Goal: Task Accomplishment & Management: Complete application form

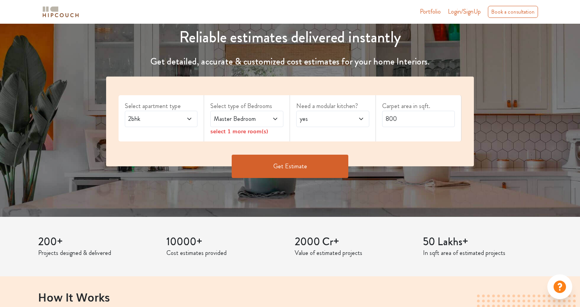
scroll to position [98, 0]
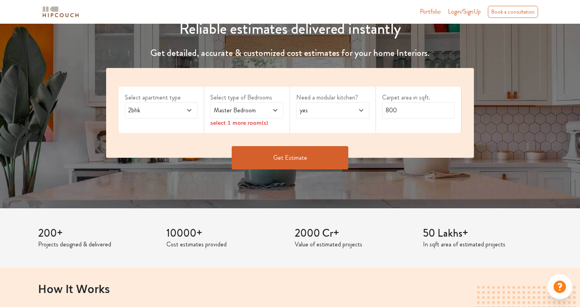
click at [168, 114] on span "2bhk" at bounding box center [151, 110] width 49 height 9
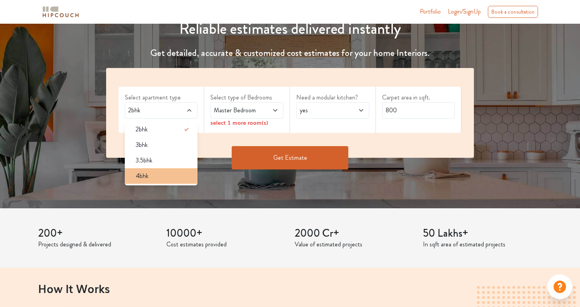
click at [165, 174] on div "4bhk" at bounding box center [163, 175] width 68 height 9
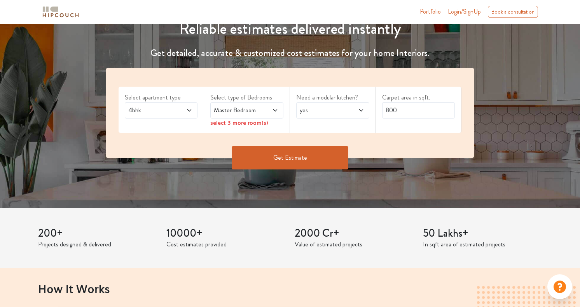
click at [234, 112] on span "Master Bedroom" at bounding box center [236, 110] width 49 height 9
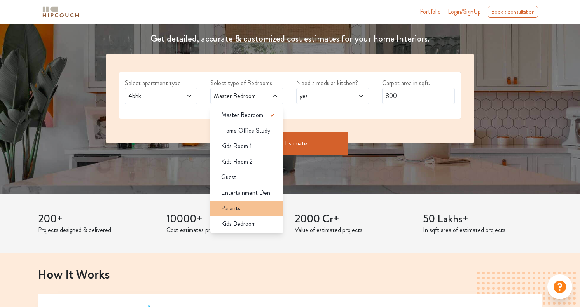
scroll to position [102, 0]
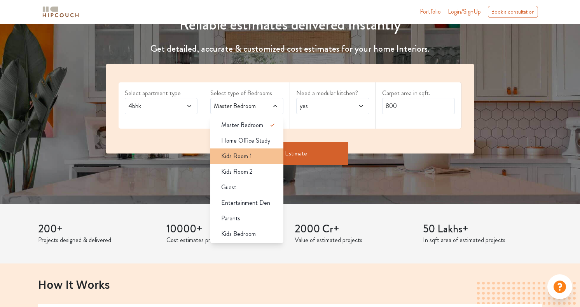
click at [241, 155] on span "Kids Room 1" at bounding box center [236, 156] width 31 height 9
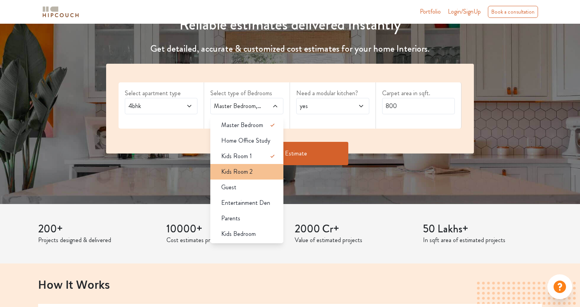
click at [242, 171] on span "Kids Room 2" at bounding box center [236, 171] width 31 height 9
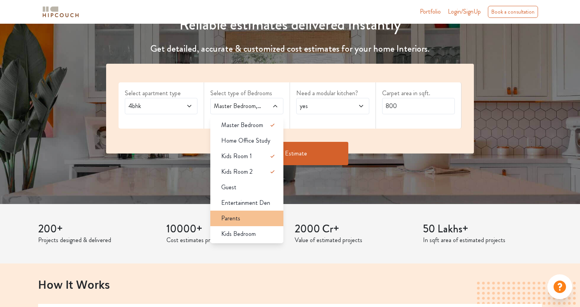
click at [248, 216] on div "Parents" at bounding box center [249, 218] width 68 height 9
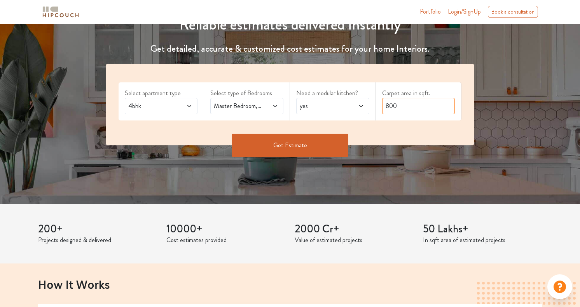
click at [402, 106] on input "800" at bounding box center [418, 106] width 73 height 16
type input "1468"
click at [290, 149] on button "Get Estimate" at bounding box center [290, 145] width 117 height 23
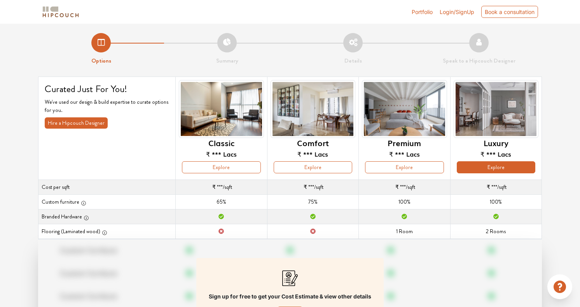
click at [496, 166] on button "Explore" at bounding box center [496, 167] width 79 height 12
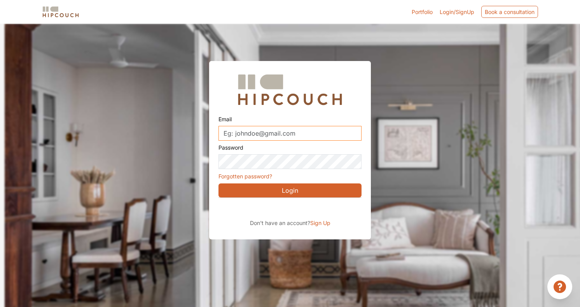
click at [306, 133] on input "Email" at bounding box center [290, 133] width 143 height 15
type input "[EMAIL_ADDRESS][DOMAIN_NAME]"
click at [320, 224] on span "Sign Up" at bounding box center [320, 223] width 20 height 7
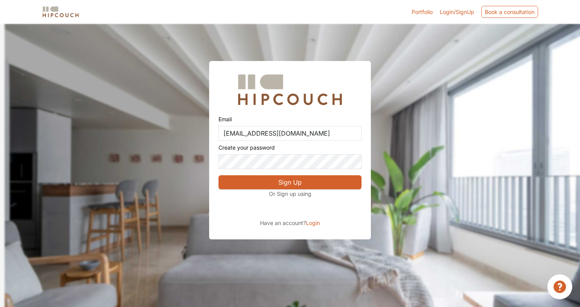
click at [290, 184] on button "Sign Up" at bounding box center [290, 182] width 143 height 14
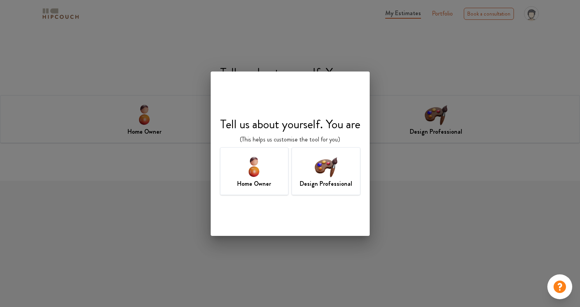
click at [255, 169] on img at bounding box center [253, 166] width 25 height 25
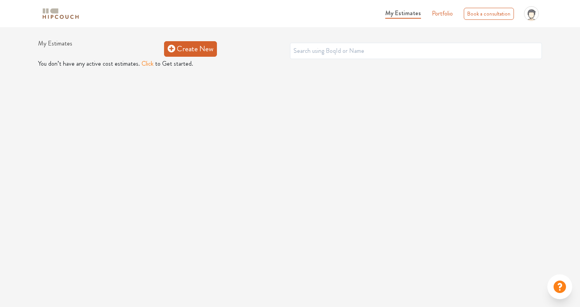
click at [184, 50] on link "Create New" at bounding box center [190, 49] width 53 height 16
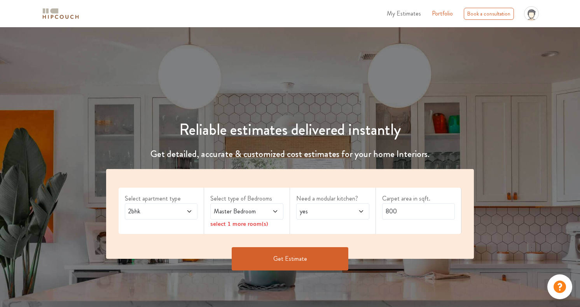
click at [177, 216] on div "2bhk" at bounding box center [161, 211] width 73 height 16
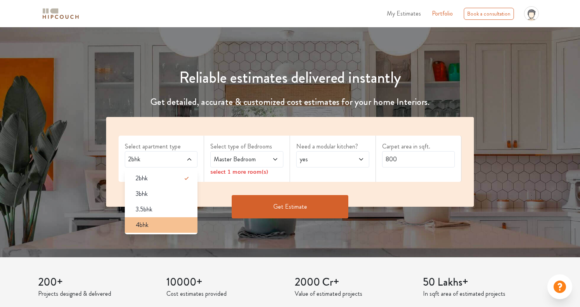
scroll to position [50, 0]
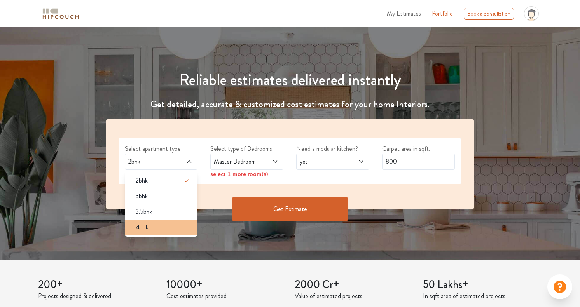
click at [170, 225] on div "4bhk" at bounding box center [163, 227] width 68 height 9
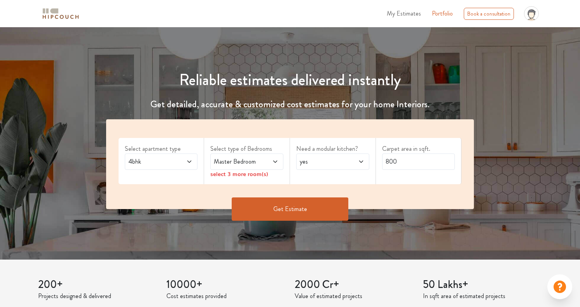
click at [233, 162] on span "Master Bedroom" at bounding box center [236, 161] width 49 height 9
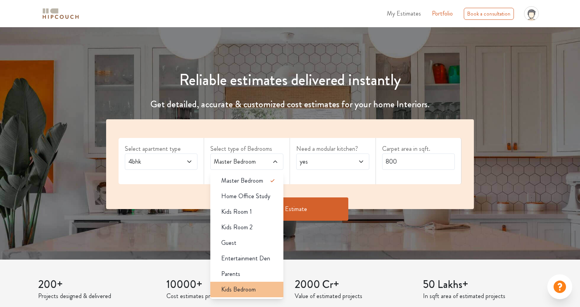
click at [249, 288] on span "Kids Bedroom" at bounding box center [238, 289] width 35 height 9
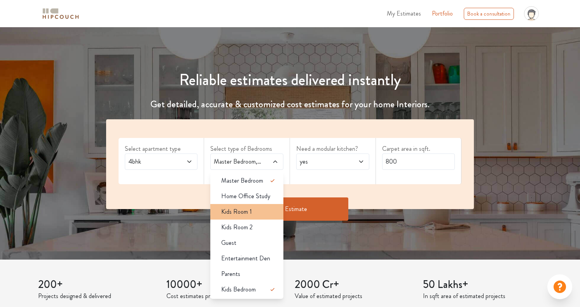
click at [248, 215] on span "Kids Room 1" at bounding box center [236, 211] width 31 height 9
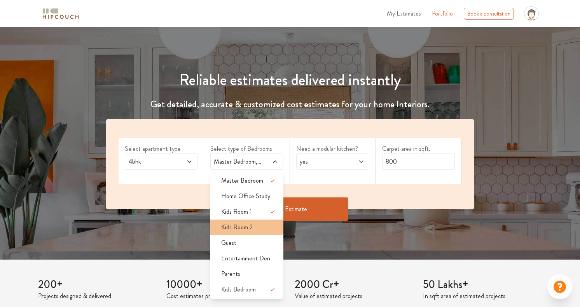
click at [248, 222] on li "Kids Room 2" at bounding box center [246, 228] width 73 height 16
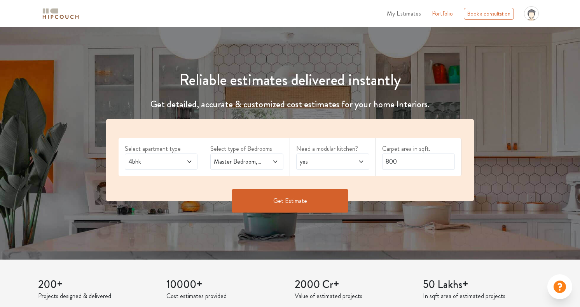
click at [250, 163] on span "Master Bedroom,Kids Room 1,Kids Room 2,Kids Bedroom" at bounding box center [236, 161] width 49 height 9
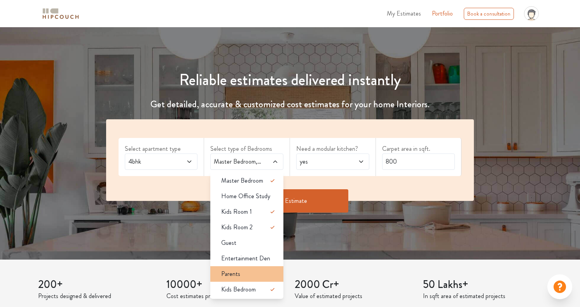
click at [254, 274] on div "Parents" at bounding box center [249, 273] width 68 height 9
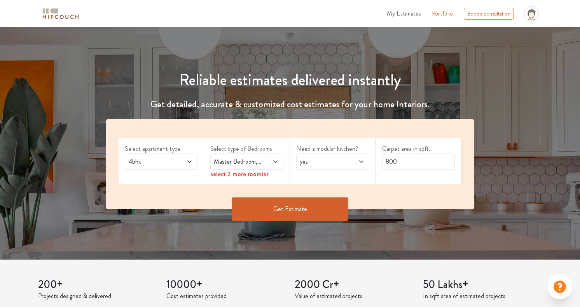
click at [327, 159] on span "yes" at bounding box center [322, 161] width 49 height 9
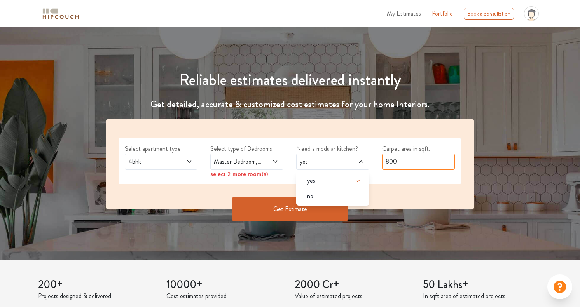
click at [401, 162] on input "800" at bounding box center [418, 162] width 73 height 16
type input "1468"
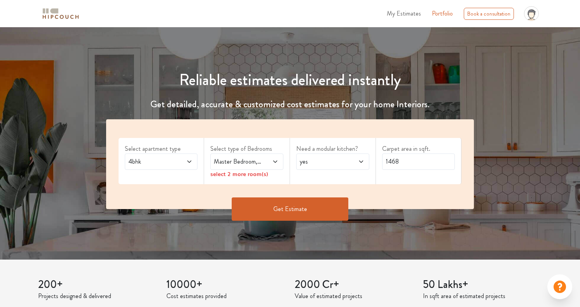
click at [320, 208] on button "Get Estimate" at bounding box center [290, 209] width 117 height 23
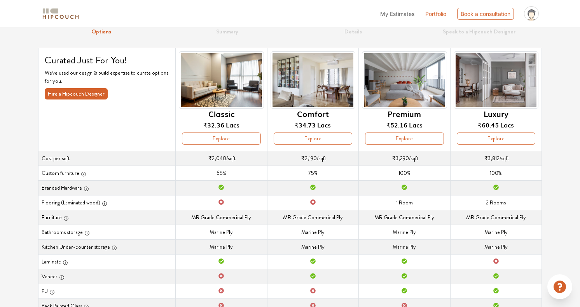
scroll to position [32, 0]
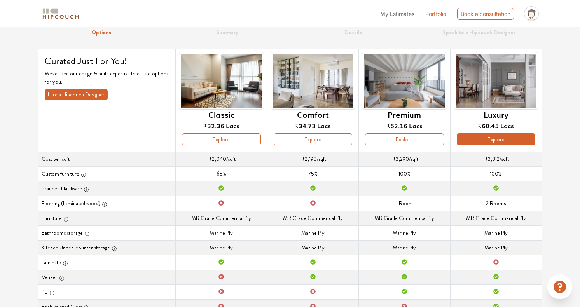
click at [499, 136] on button "Explore" at bounding box center [496, 139] width 79 height 12
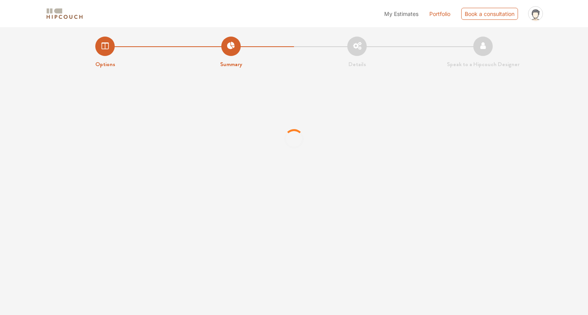
click at [227, 47] on li "Summary" at bounding box center [231, 53] width 126 height 32
click at [229, 49] on li "Summary" at bounding box center [231, 53] width 126 height 32
click at [63, 10] on img at bounding box center [64, 14] width 39 height 14
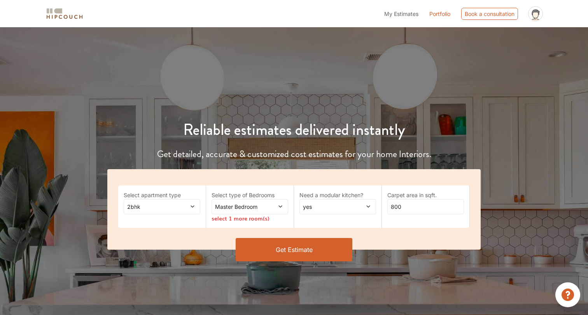
click at [186, 206] on span at bounding box center [186, 207] width 17 height 8
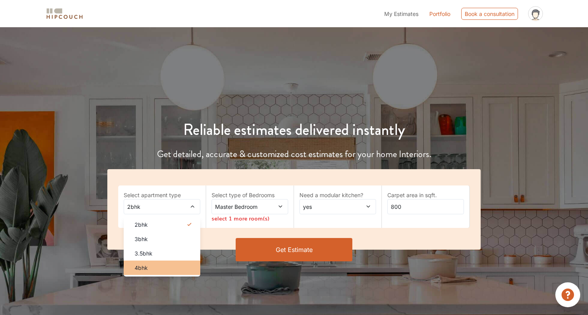
click at [174, 264] on div "4bhk" at bounding box center [164, 268] width 72 height 8
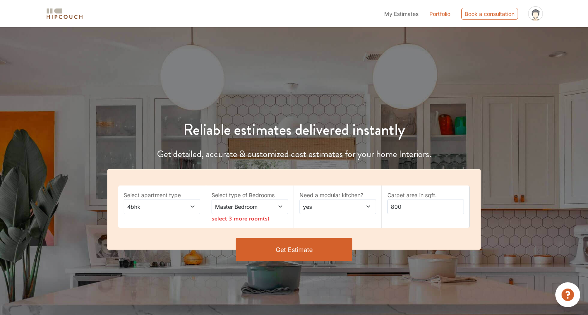
click at [242, 208] on span "Master Bedroom" at bounding box center [239, 207] width 52 height 8
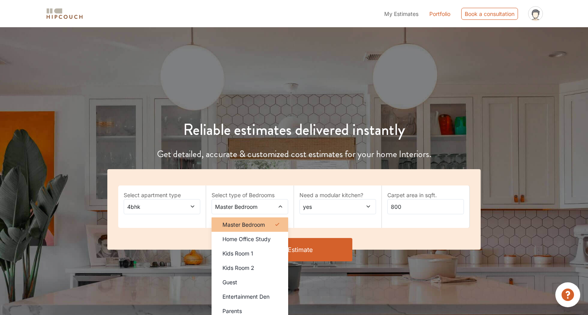
click at [262, 224] on span "Master Bedroom" at bounding box center [243, 224] width 42 height 8
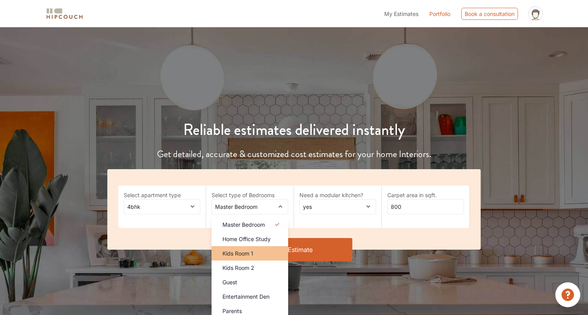
click at [256, 248] on li "Kids Room 1" at bounding box center [250, 253] width 77 height 14
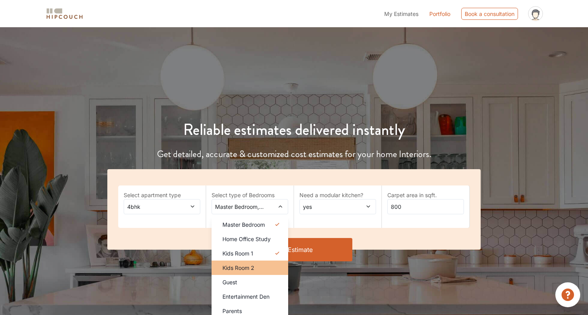
click at [255, 270] on div "Kids Room 2" at bounding box center [252, 268] width 72 height 8
click at [256, 307] on div "Parents" at bounding box center [252, 311] width 72 height 8
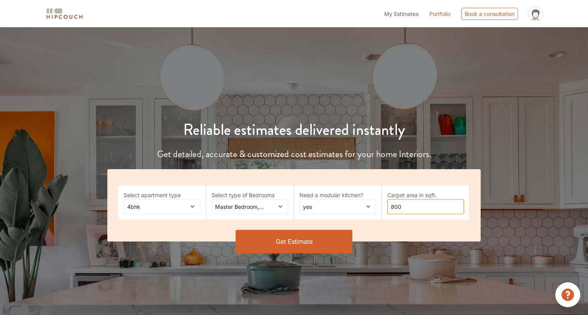
click at [413, 206] on input "800" at bounding box center [425, 206] width 77 height 15
type input "1468"
click at [315, 247] on button "Get Estimate" at bounding box center [294, 241] width 117 height 23
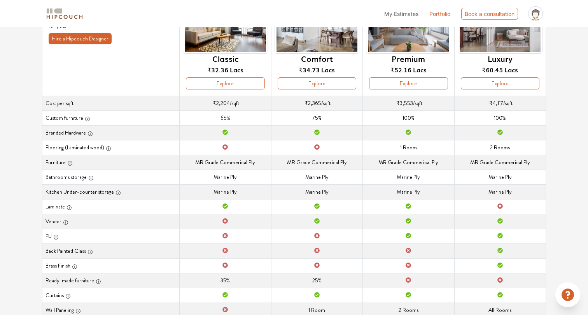
scroll to position [87, 0]
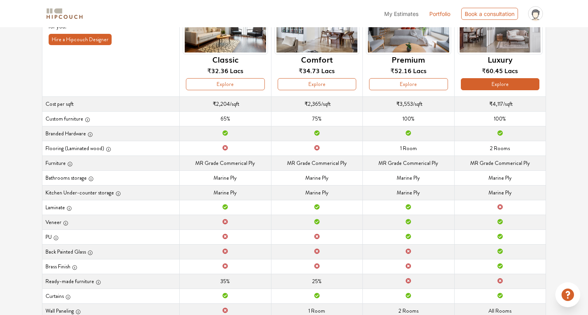
click at [488, 82] on button "Explore" at bounding box center [500, 84] width 79 height 12
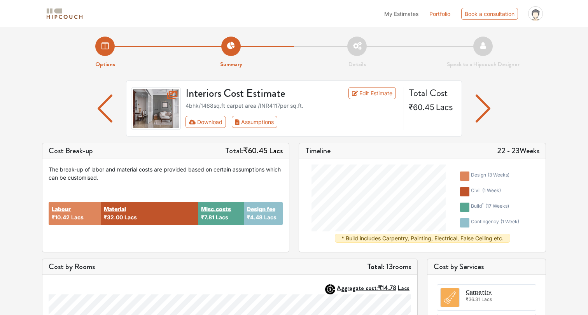
click at [483, 108] on img "button" at bounding box center [483, 108] width 15 height 28
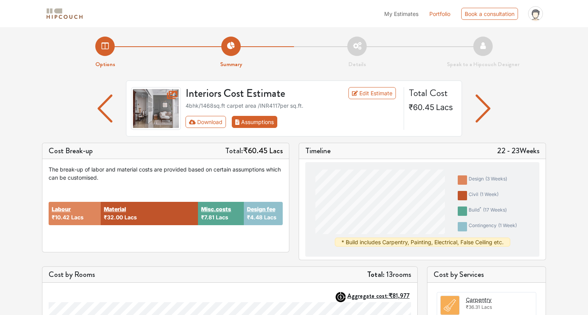
click at [246, 121] on button "Assumptions" at bounding box center [254, 122] width 45 height 12
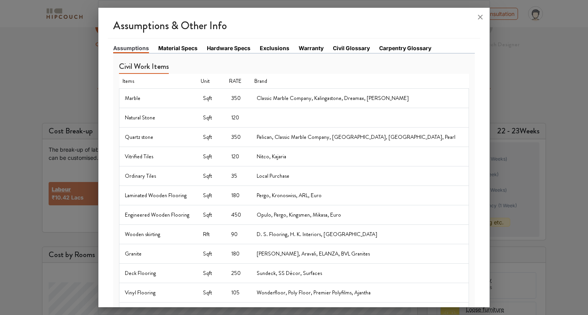
click at [188, 51] on link "Material Specs" at bounding box center [177, 48] width 39 height 8
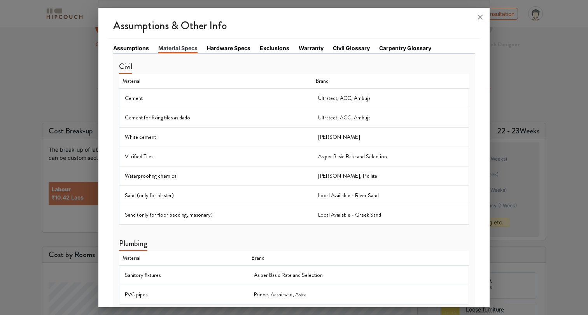
click at [232, 47] on link "Hardware Specs" at bounding box center [229, 48] width 44 height 8
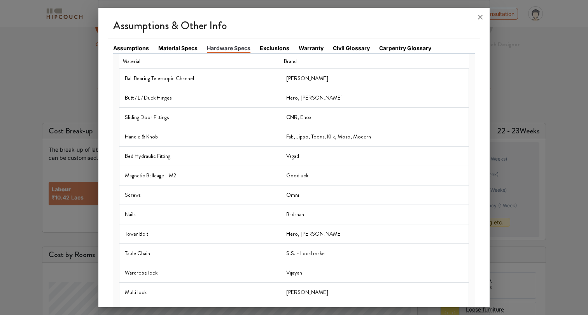
click at [276, 48] on link "Exclusions" at bounding box center [275, 48] width 30 height 8
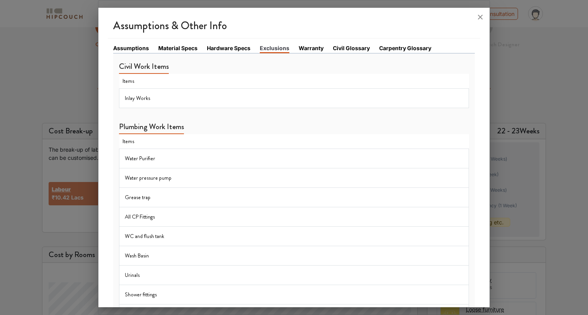
click at [314, 49] on link "Warranty" at bounding box center [311, 48] width 25 height 8
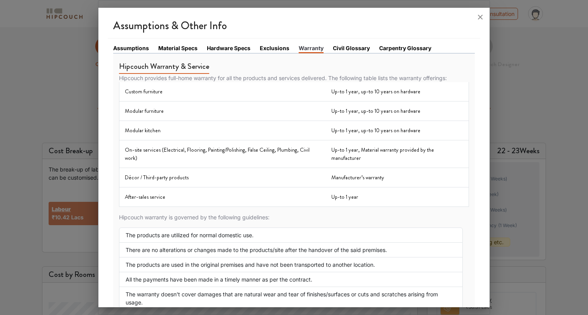
click at [351, 49] on link "Civil Glossary" at bounding box center [351, 48] width 37 height 8
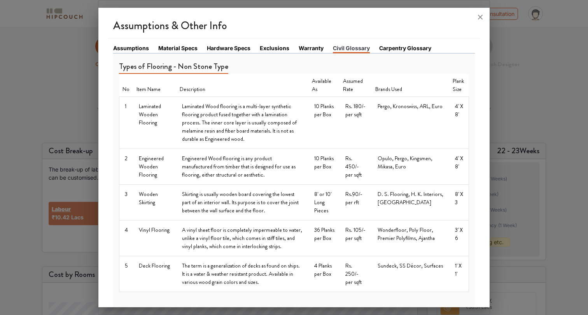
click at [394, 49] on link "Carpentry Glossary" at bounding box center [405, 48] width 52 height 8
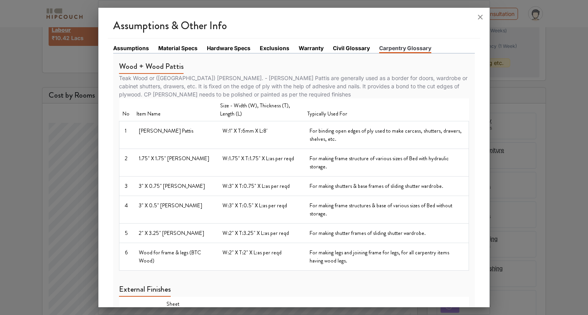
click at [134, 51] on link "Assumptions" at bounding box center [131, 48] width 36 height 8
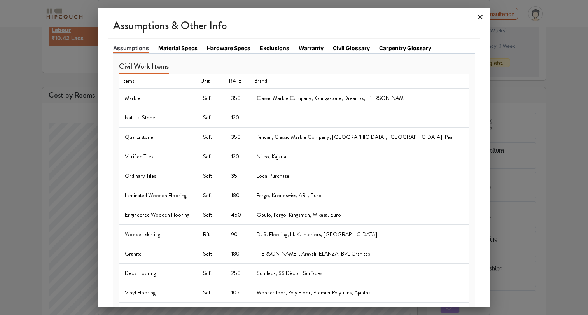
click at [481, 15] on icon at bounding box center [480, 17] width 12 height 12
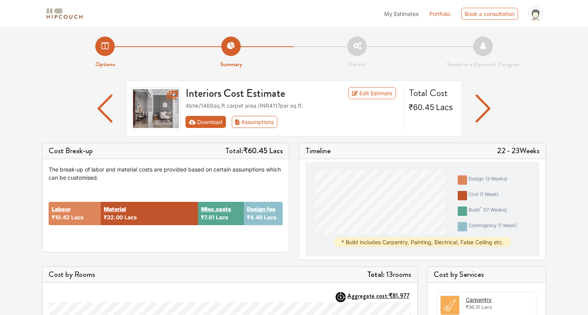
click at [207, 123] on button "Download" at bounding box center [205, 122] width 41 height 12
click at [208, 124] on button "Download" at bounding box center [205, 122] width 41 height 12
drag, startPoint x: 196, startPoint y: 123, endPoint x: 195, endPoint y: 127, distance: 4.1
click at [196, 125] on button "Download" at bounding box center [205, 122] width 41 height 12
click at [375, 95] on link "Edit Estimate" at bounding box center [372, 93] width 48 height 12
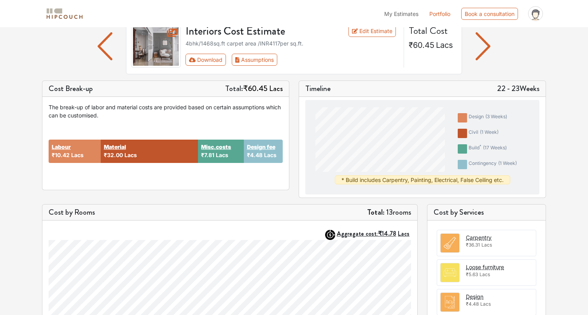
scroll to position [61, 0]
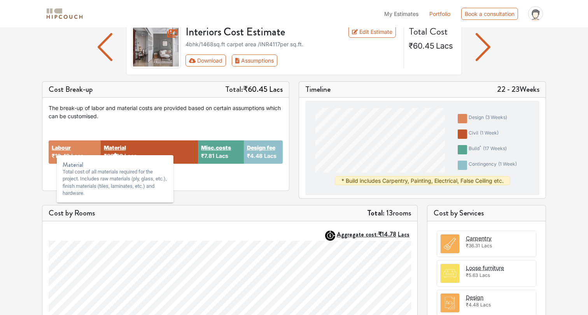
click at [114, 151] on strong "Material" at bounding box center [115, 147] width 22 height 8
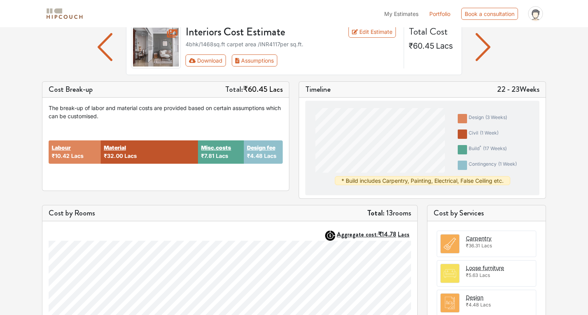
click at [222, 157] on span "Lacs" at bounding box center [222, 155] width 12 height 7
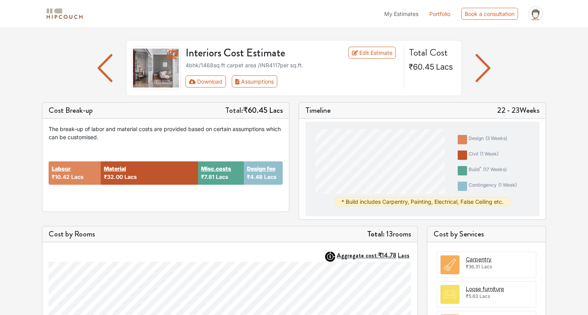
scroll to position [0, 0]
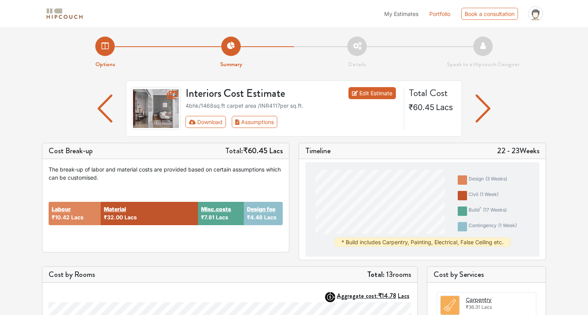
click at [366, 95] on link "Edit Estimate" at bounding box center [372, 93] width 48 height 12
drag, startPoint x: 205, startPoint y: 106, endPoint x: 217, endPoint y: 105, distance: 12.1
click at [215, 105] on div "4bhk / 1468 sq.ft carpet area /INR 4117 per sq.ft." at bounding box center [292, 105] width 214 height 8
drag, startPoint x: 187, startPoint y: 107, endPoint x: 210, endPoint y: 107, distance: 22.2
click at [205, 107] on div "4bhk / 1468 sq.ft carpet area /INR 4117 per sq.ft." at bounding box center [292, 105] width 214 height 8
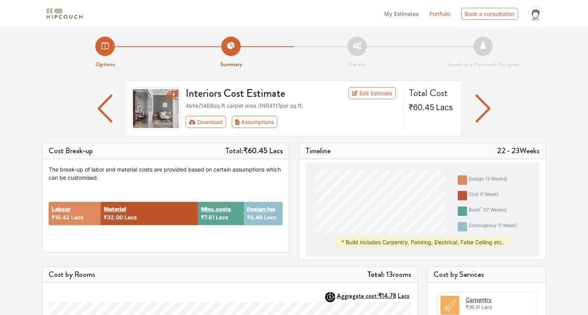
click at [240, 107] on div "4bhk / 1468 sq.ft carpet area /INR 4117 per sq.ft." at bounding box center [292, 105] width 214 height 8
click at [264, 123] on button "Assumptions" at bounding box center [254, 122] width 45 height 12
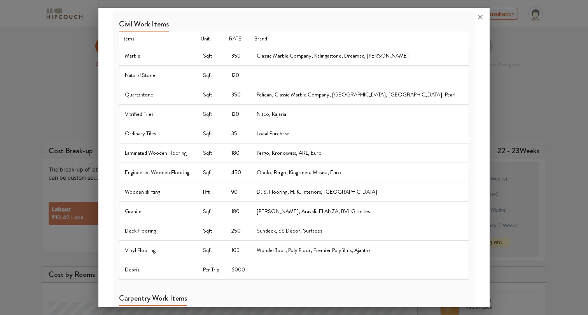
scroll to position [48, 0]
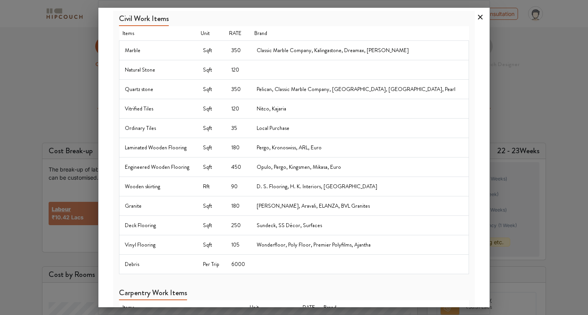
click at [481, 18] on icon at bounding box center [480, 17] width 5 height 5
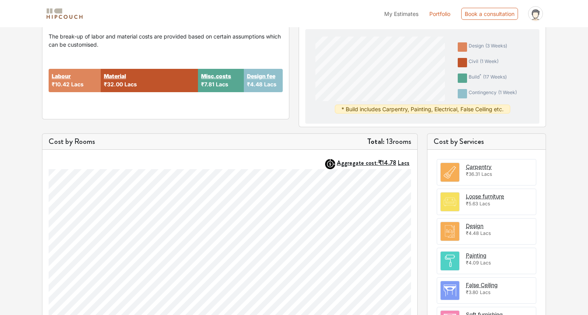
scroll to position [149, 0]
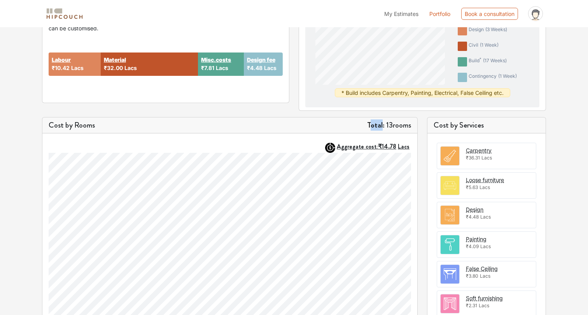
drag, startPoint x: 367, startPoint y: 124, endPoint x: 385, endPoint y: 124, distance: 17.5
click at [380, 124] on strong "Total:" at bounding box center [375, 124] width 17 height 11
click at [410, 125] on h5 "Total: 13 rooms" at bounding box center [389, 125] width 44 height 9
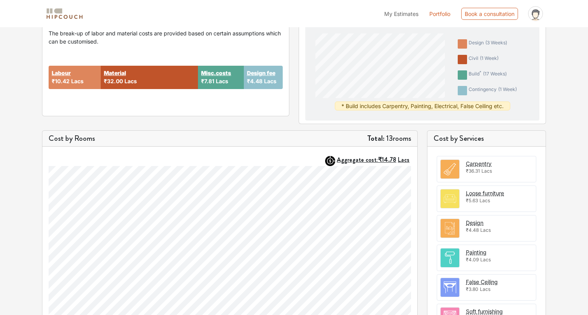
scroll to position [0, 0]
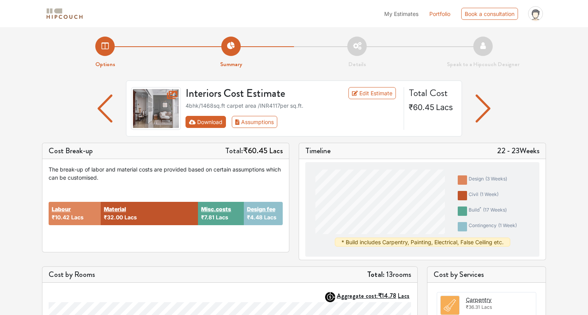
click at [200, 124] on button "Download" at bounding box center [205, 122] width 41 height 12
click at [192, 121] on icon "First group" at bounding box center [192, 121] width 7 height 5
click at [164, 102] on img at bounding box center [156, 108] width 50 height 43
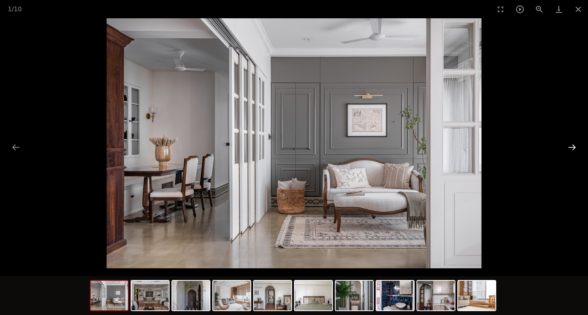
click at [570, 150] on button "Next slide" at bounding box center [572, 147] width 16 height 15
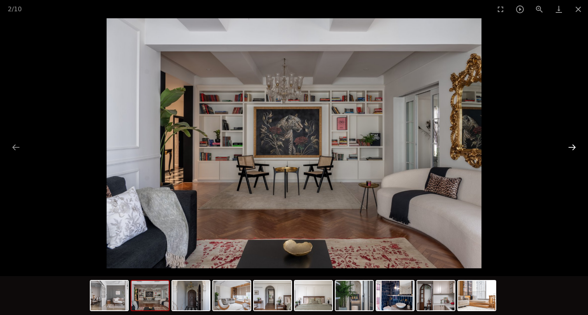
click at [570, 150] on button "Next slide" at bounding box center [572, 147] width 16 height 15
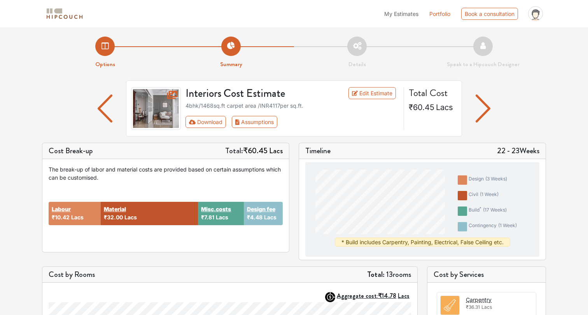
click at [149, 109] on img at bounding box center [156, 108] width 50 height 43
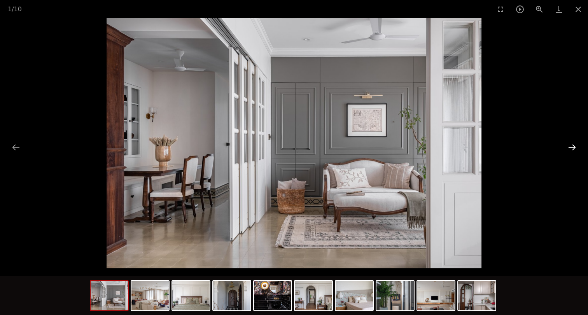
click at [573, 147] on button "Next slide" at bounding box center [572, 147] width 16 height 15
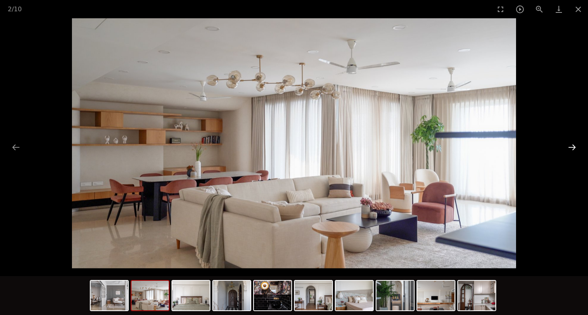
click at [573, 148] on button "Next slide" at bounding box center [572, 147] width 16 height 15
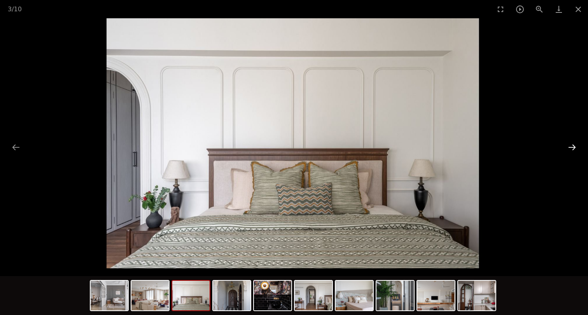
click at [573, 148] on button "Next slide" at bounding box center [572, 147] width 16 height 15
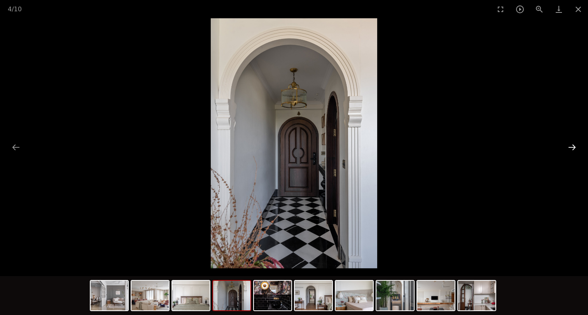
click at [573, 148] on button "Next slide" at bounding box center [572, 147] width 16 height 15
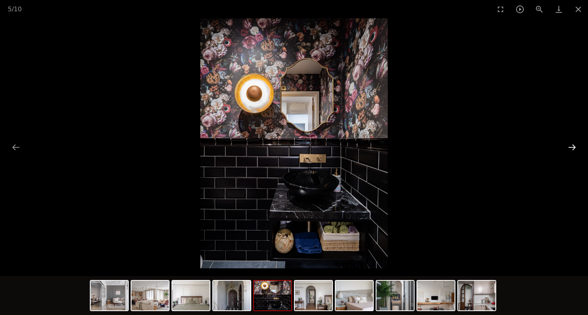
click at [573, 148] on button "Next slide" at bounding box center [572, 147] width 16 height 15
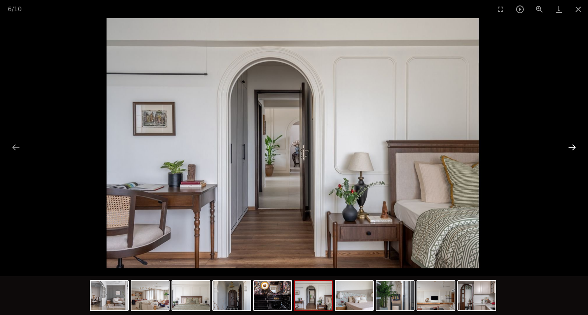
click at [573, 148] on button "Next slide" at bounding box center [572, 147] width 16 height 15
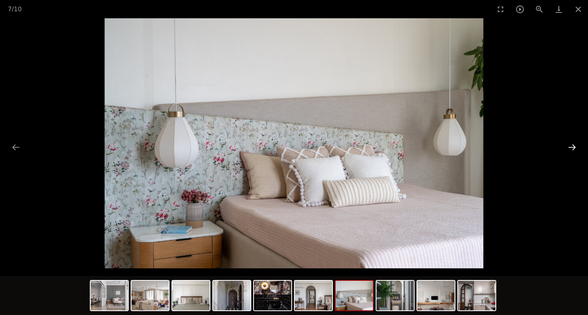
click at [573, 148] on button "Next slide" at bounding box center [572, 147] width 16 height 15
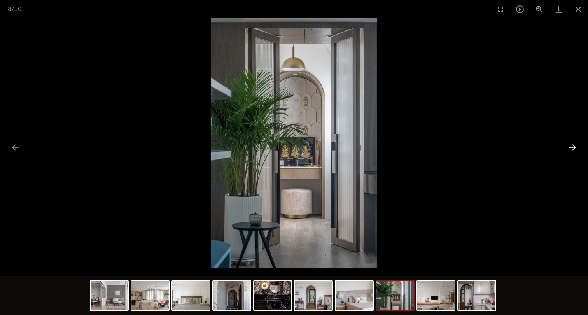
click at [573, 148] on button "Next slide" at bounding box center [572, 147] width 16 height 15
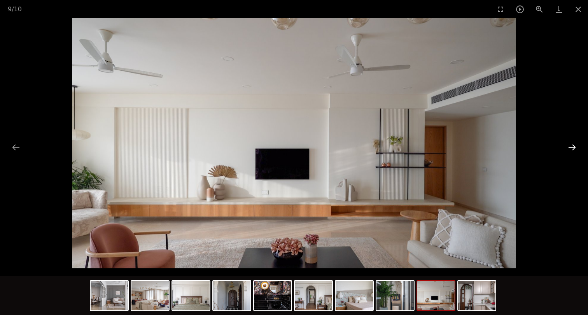
click at [573, 148] on button "Next slide" at bounding box center [572, 147] width 16 height 15
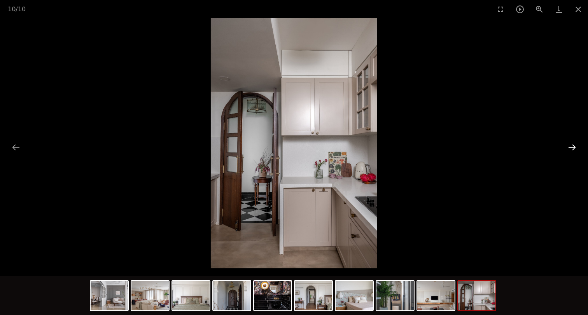
click at [573, 148] on button "Next slide" at bounding box center [572, 147] width 16 height 15
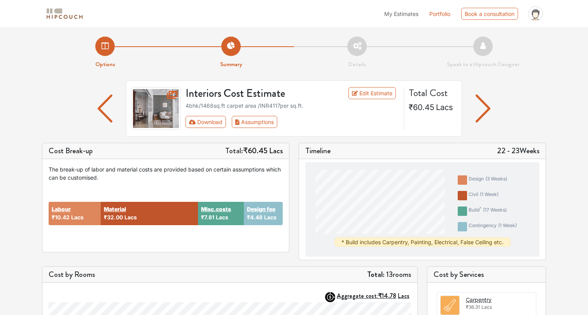
click at [404, 14] on span "My Estimates" at bounding box center [401, 13] width 34 height 7
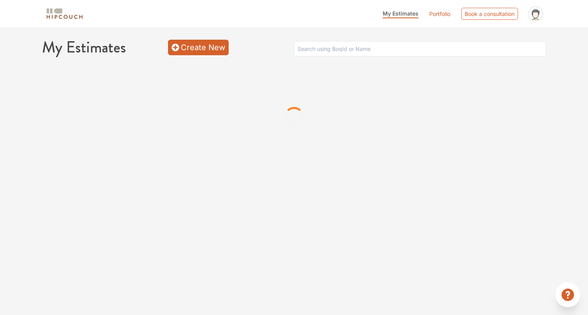
click at [175, 50] on icon at bounding box center [174, 47] width 7 height 7
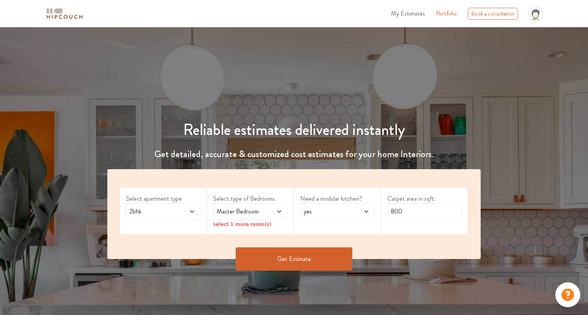
click at [184, 214] on span at bounding box center [186, 211] width 17 height 9
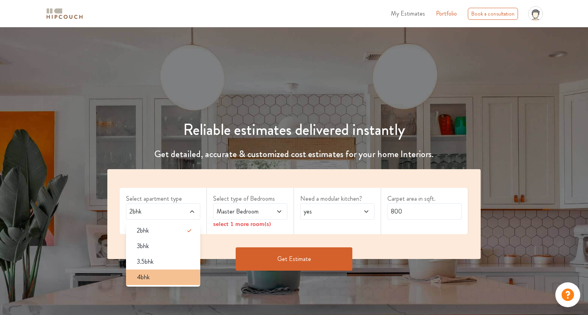
click at [181, 277] on div "4bhk" at bounding box center [166, 277] width 70 height 9
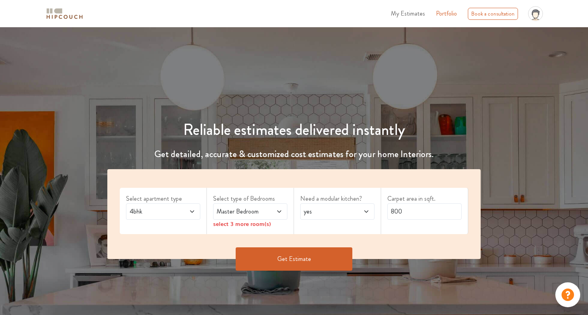
click at [243, 213] on span "Master Bedroom" at bounding box center [240, 211] width 51 height 9
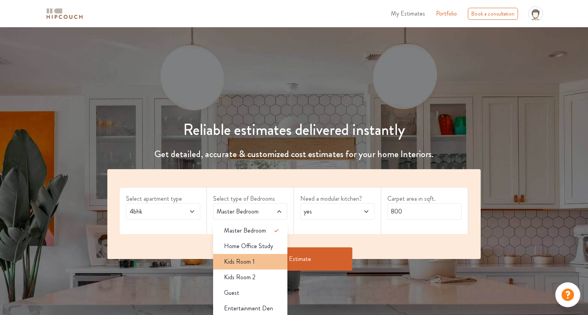
click at [252, 264] on span "Kids Room 1" at bounding box center [239, 261] width 31 height 9
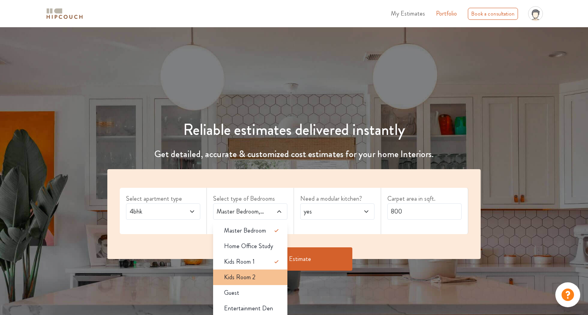
click at [251, 275] on span "Kids Room 2" at bounding box center [239, 277] width 31 height 9
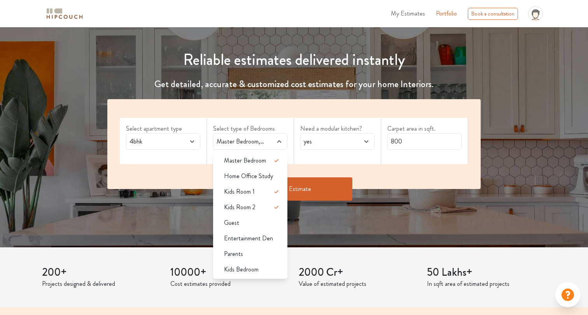
scroll to position [79, 0]
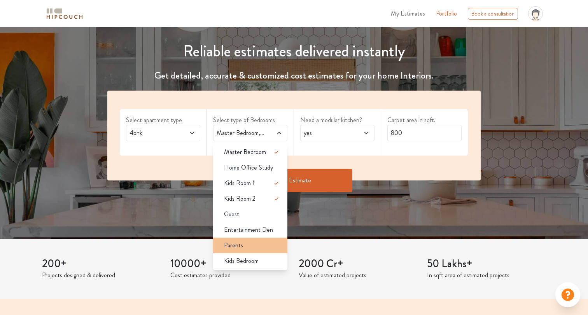
click at [238, 247] on span "Parents" at bounding box center [233, 245] width 19 height 9
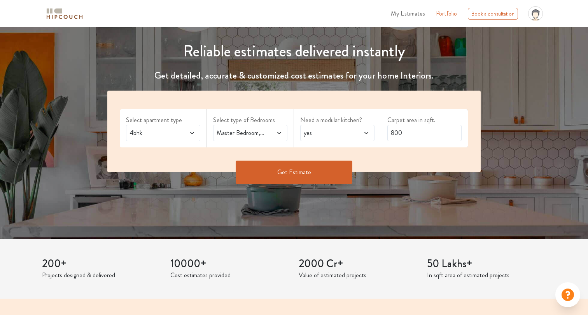
click at [265, 138] on div "Master Bedroom,Kids Room 1,Kids Room 2,Parents" at bounding box center [250, 133] width 74 height 16
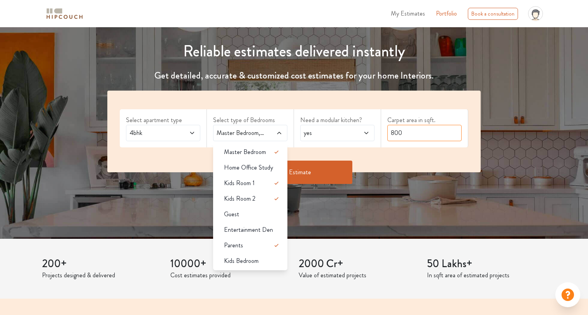
click at [405, 133] on input "800" at bounding box center [424, 133] width 74 height 16
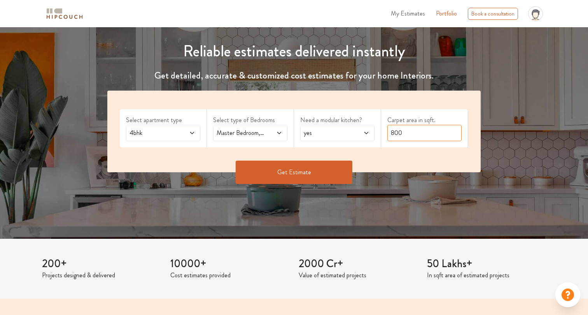
click at [405, 133] on input "800" at bounding box center [424, 133] width 74 height 16
type input "1468"
click at [325, 170] on button "Get Estimate" at bounding box center [294, 172] width 117 height 23
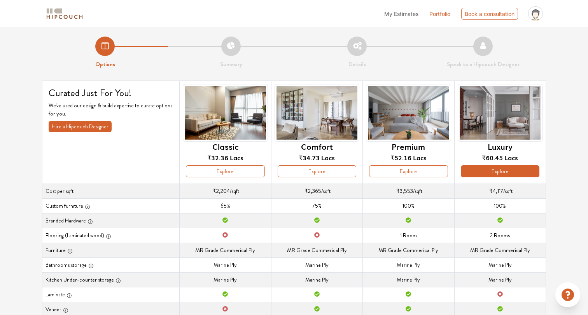
click at [482, 171] on button "Explore" at bounding box center [500, 171] width 79 height 12
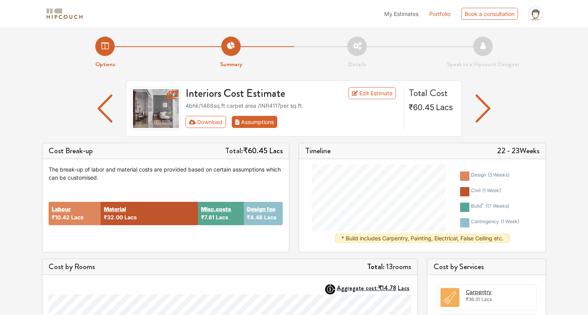
click at [255, 125] on button "Assumptions" at bounding box center [254, 122] width 45 height 12
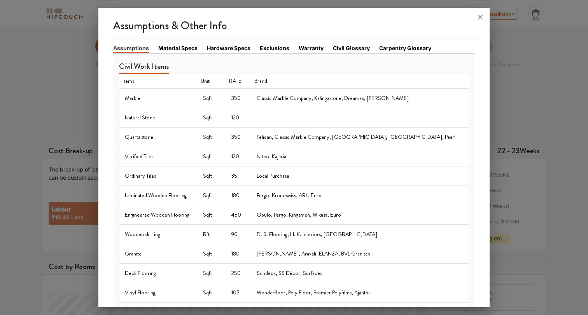
click at [178, 50] on link "Material Specs" at bounding box center [177, 48] width 39 height 8
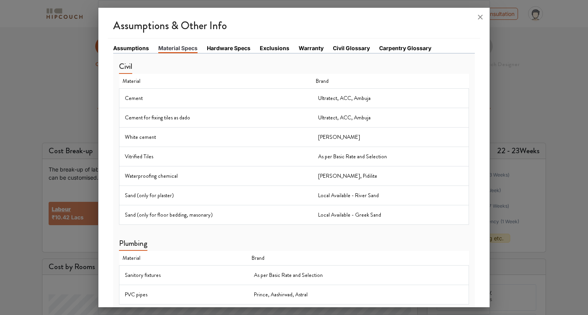
click at [221, 49] on link "Hardware Specs" at bounding box center [229, 48] width 44 height 8
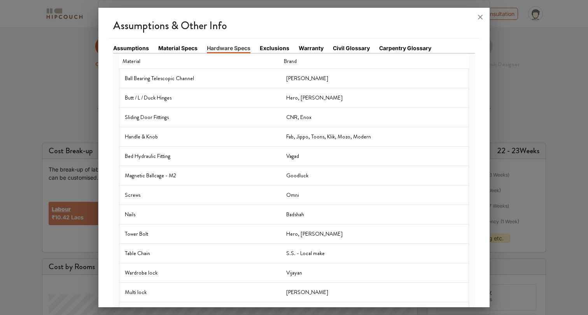
click at [275, 44] on link "Exclusions" at bounding box center [275, 48] width 30 height 8
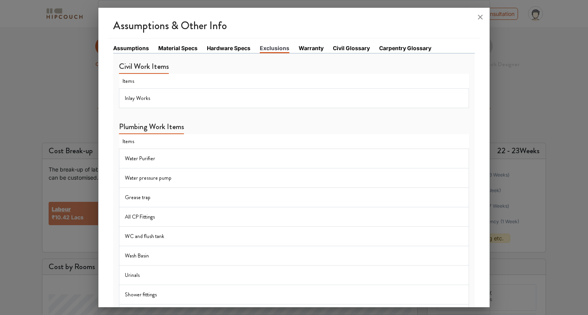
click at [480, 19] on icon at bounding box center [480, 17] width 12 height 12
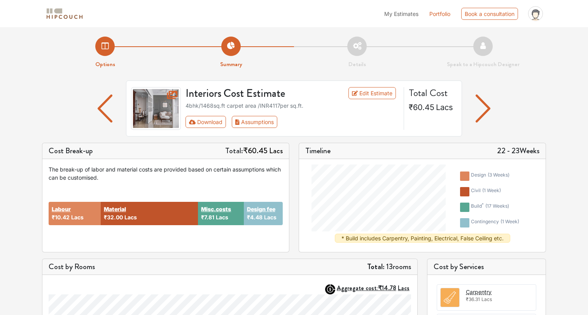
click at [358, 44] on li "Details" at bounding box center [357, 53] width 126 height 32
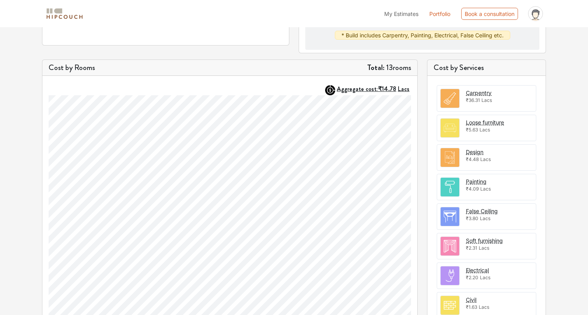
scroll to position [191, 0]
